Goal: Task Accomplishment & Management: Manage account settings

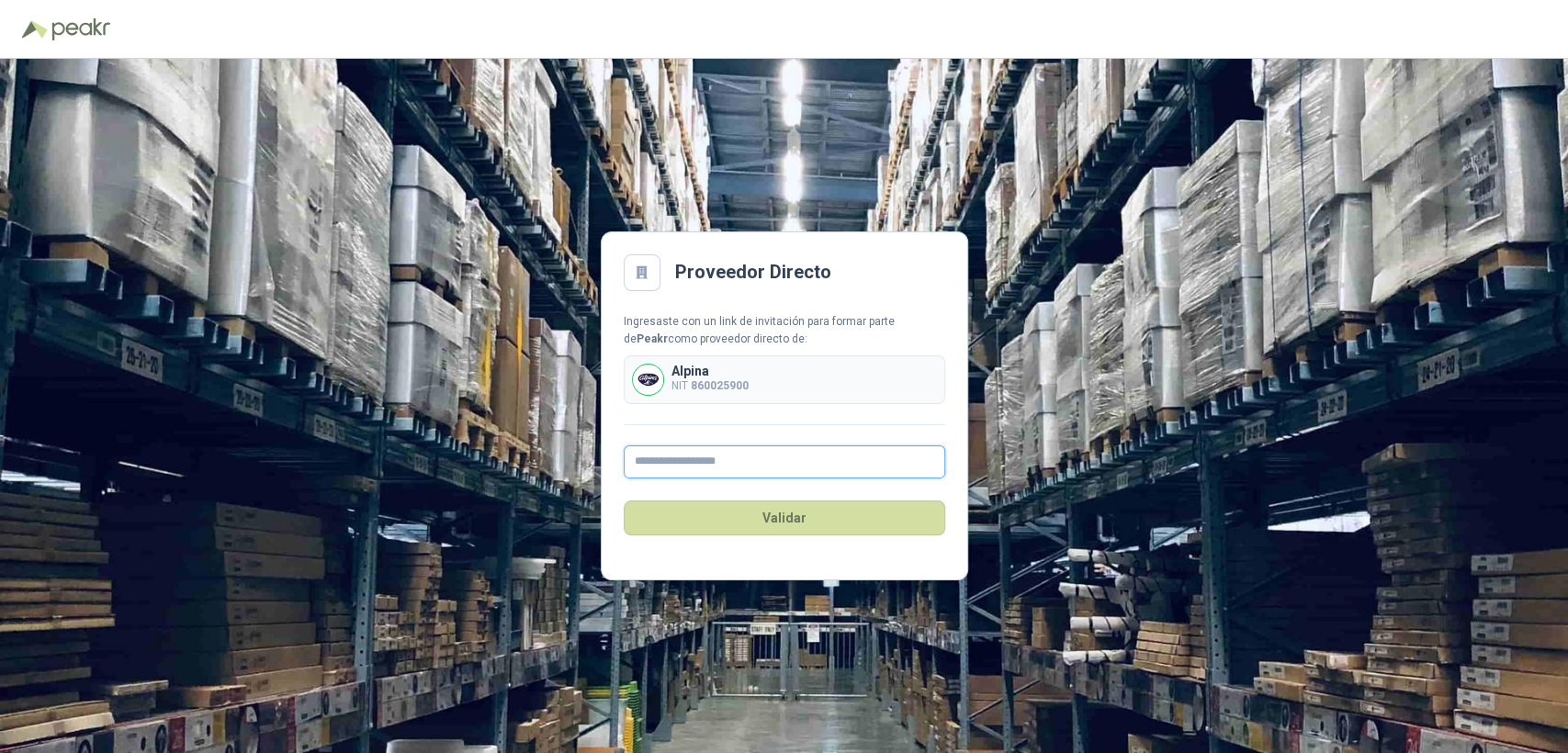
click at [782, 456] on input "text" at bounding box center [784, 462] width 321 height 33
type input "**********"
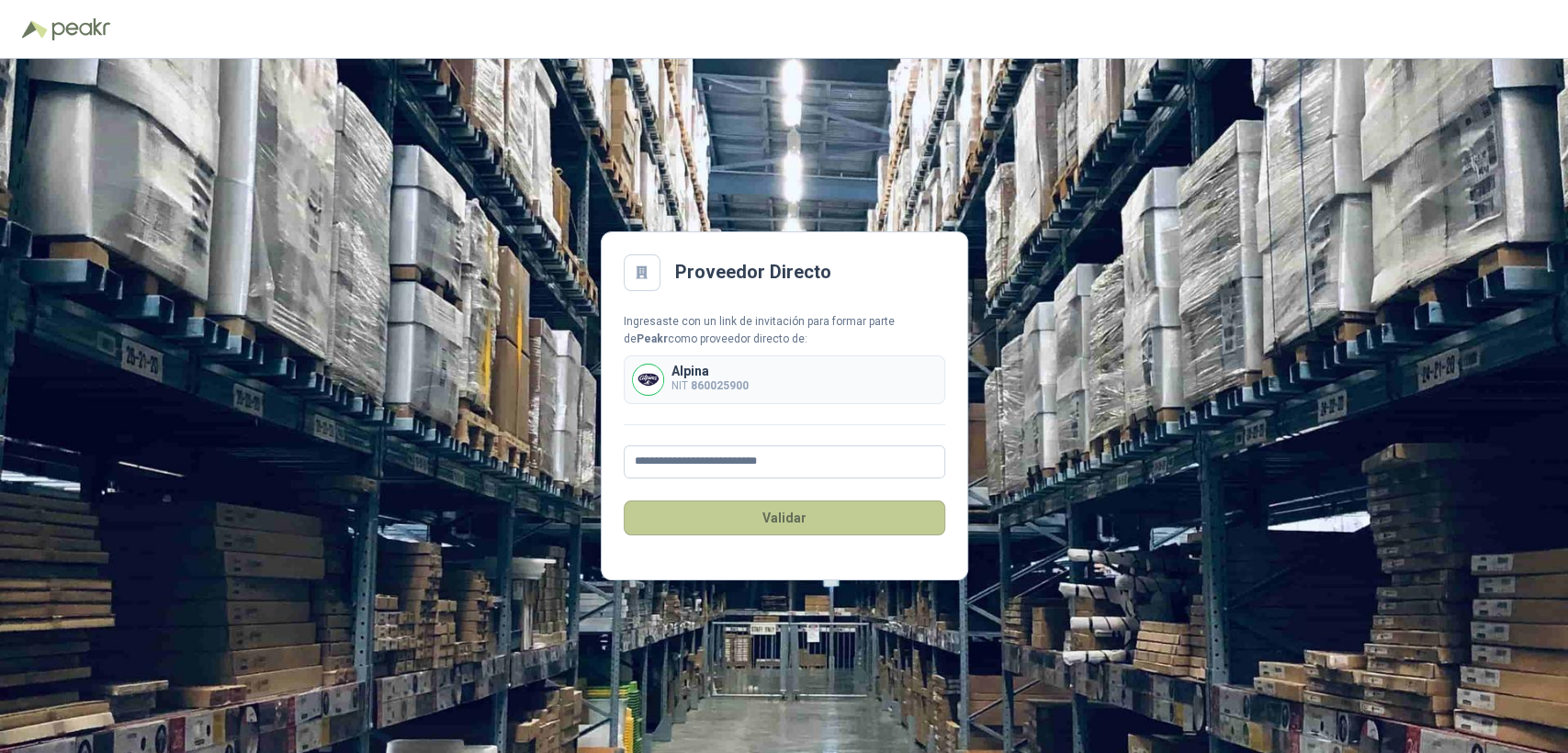
click at [787, 523] on button "Validar" at bounding box center [784, 517] width 321 height 34
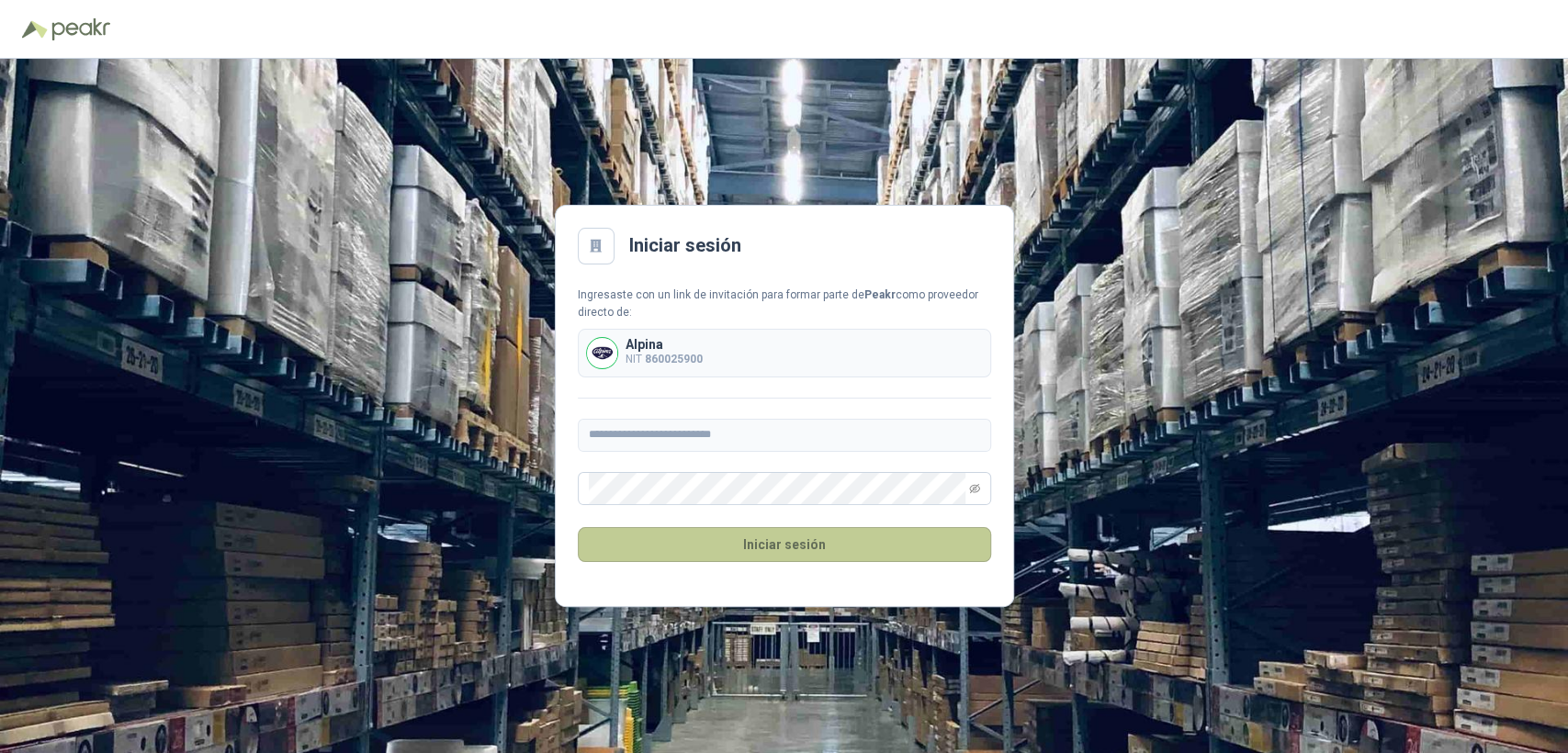
click at [757, 556] on button "Iniciar sesión" at bounding box center [784, 544] width 413 height 34
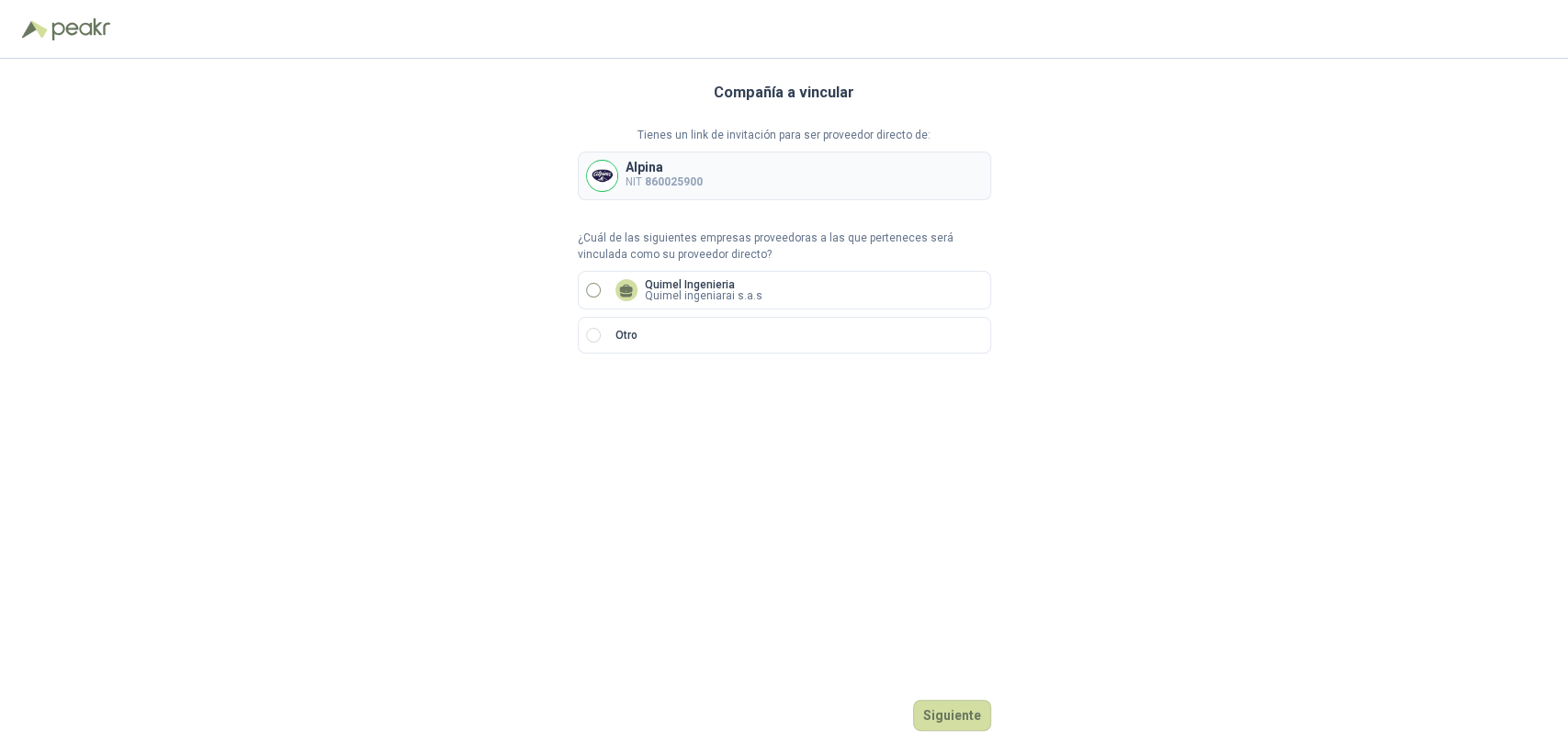
click at [593, 281] on label "Quimel Ingenieria Quimel ingeniarai s.a.s" at bounding box center [784, 290] width 413 height 38
click at [990, 714] on button "Siguiente" at bounding box center [952, 716] width 78 height 31
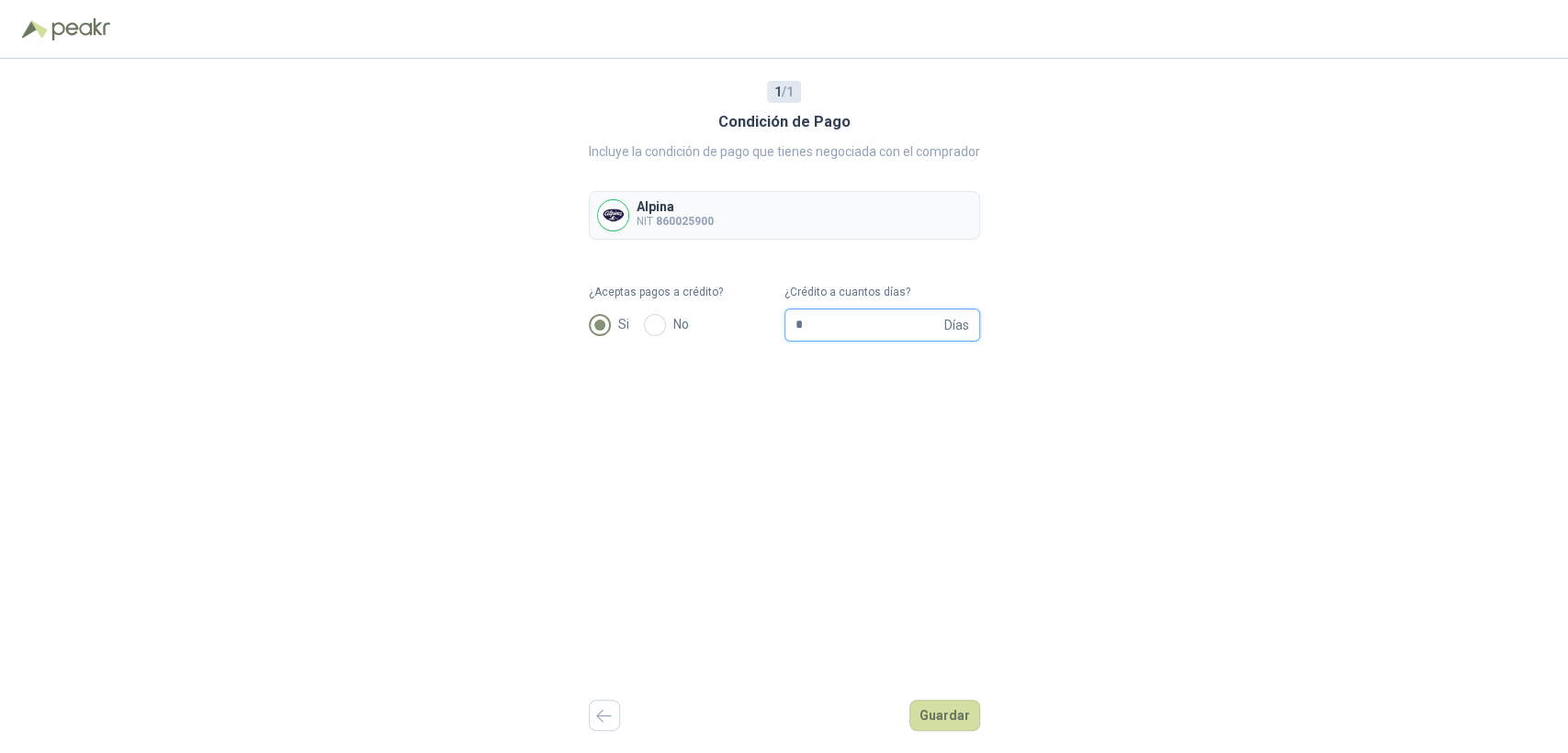
click at [846, 313] on input "*" at bounding box center [868, 325] width 145 height 31
type input "**"
click at [948, 703] on button "Guardar" at bounding box center [945, 716] width 71 height 31
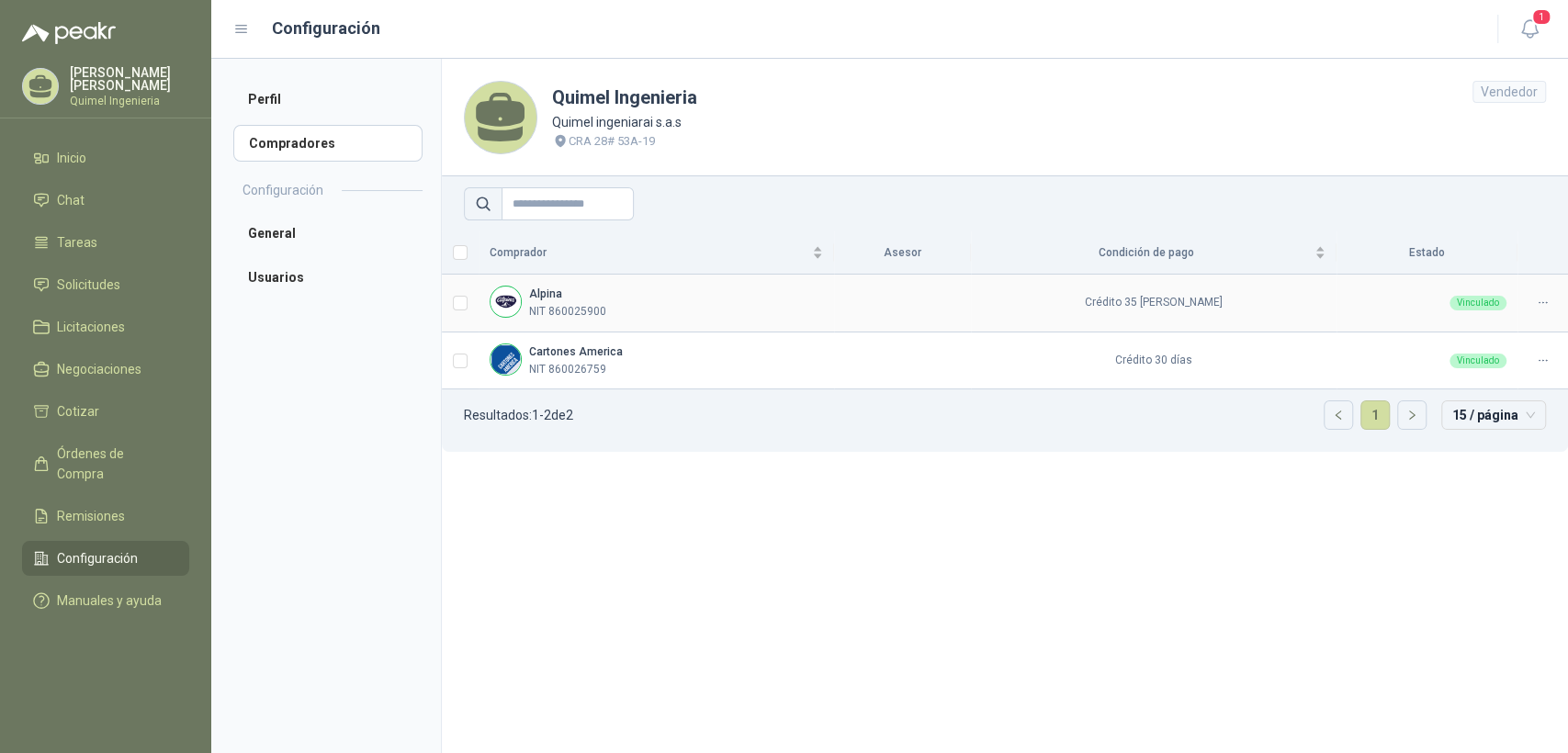
click at [643, 299] on div "Alpina NIT 860025900" at bounding box center [656, 303] width 333 height 34
click at [616, 302] on div "Alpina NIT 860025900" at bounding box center [656, 303] width 333 height 34
click at [589, 298] on div "Alpina NIT 860025900" at bounding box center [567, 303] width 77 height 34
click at [101, 279] on span "Solicitudes" at bounding box center [88, 284] width 63 height 21
